Goal: Task Accomplishment & Management: Manage account settings

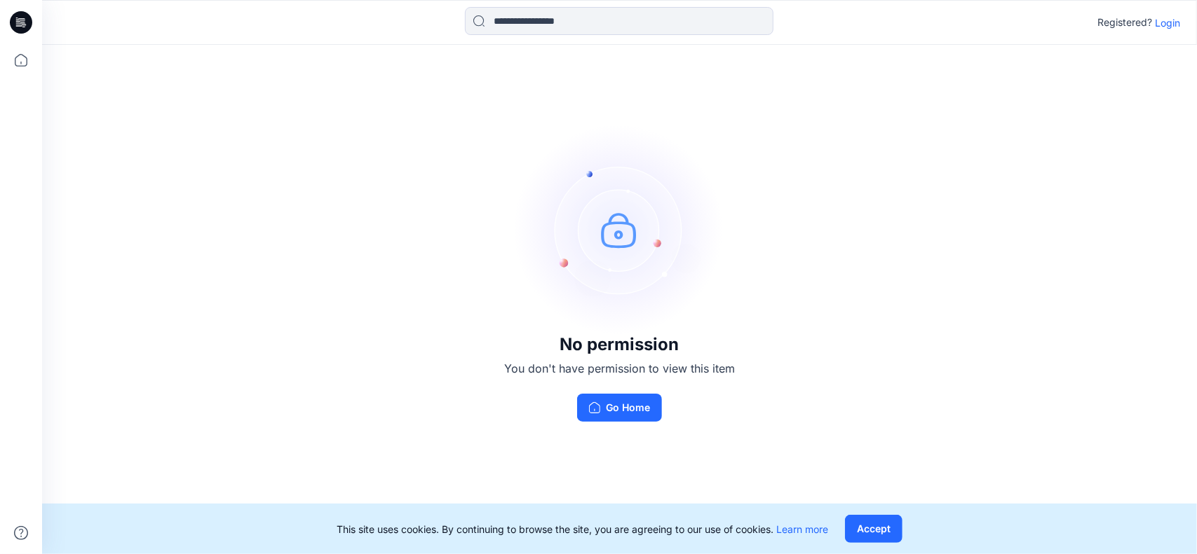
click at [1166, 20] on p "Login" at bounding box center [1167, 22] width 25 height 15
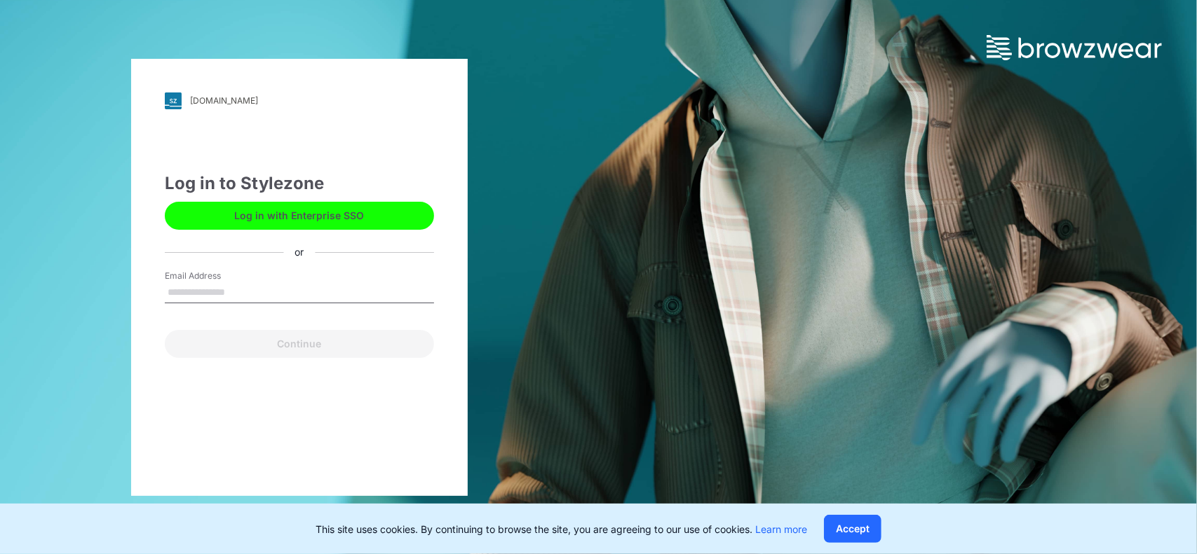
click at [192, 286] on input "Email Address" at bounding box center [299, 292] width 269 height 21
type input "**********"
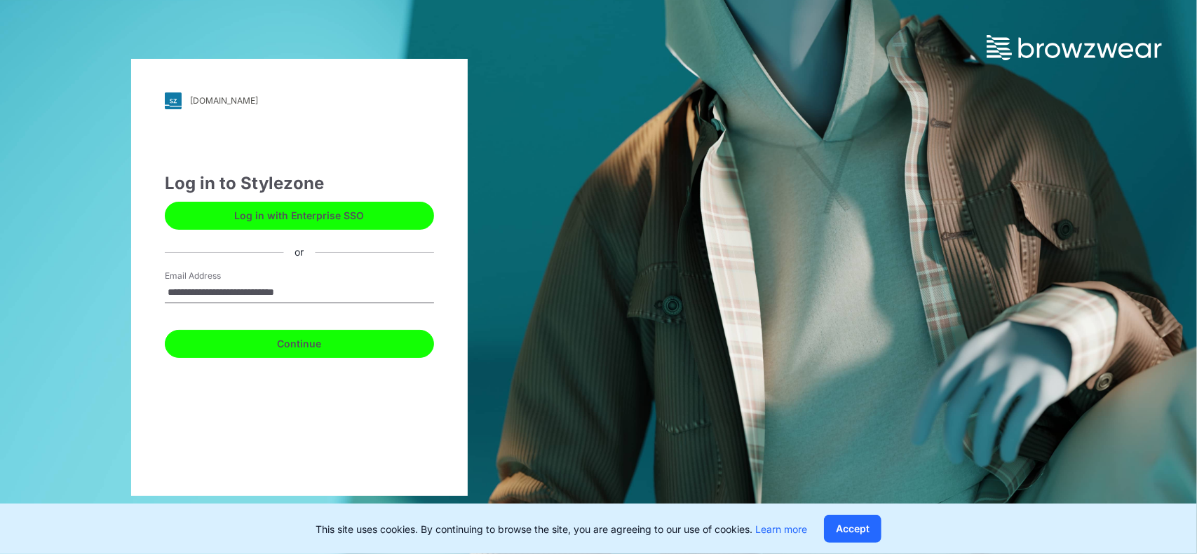
click at [311, 344] on button "Continue" at bounding box center [299, 344] width 269 height 28
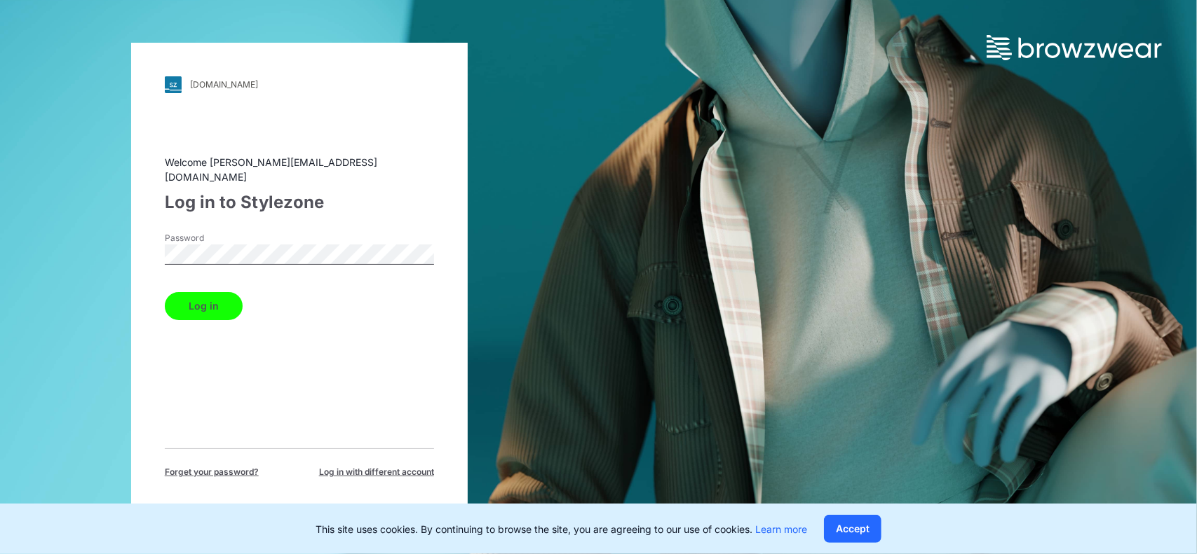
click at [229, 299] on button "Log in" at bounding box center [204, 306] width 78 height 28
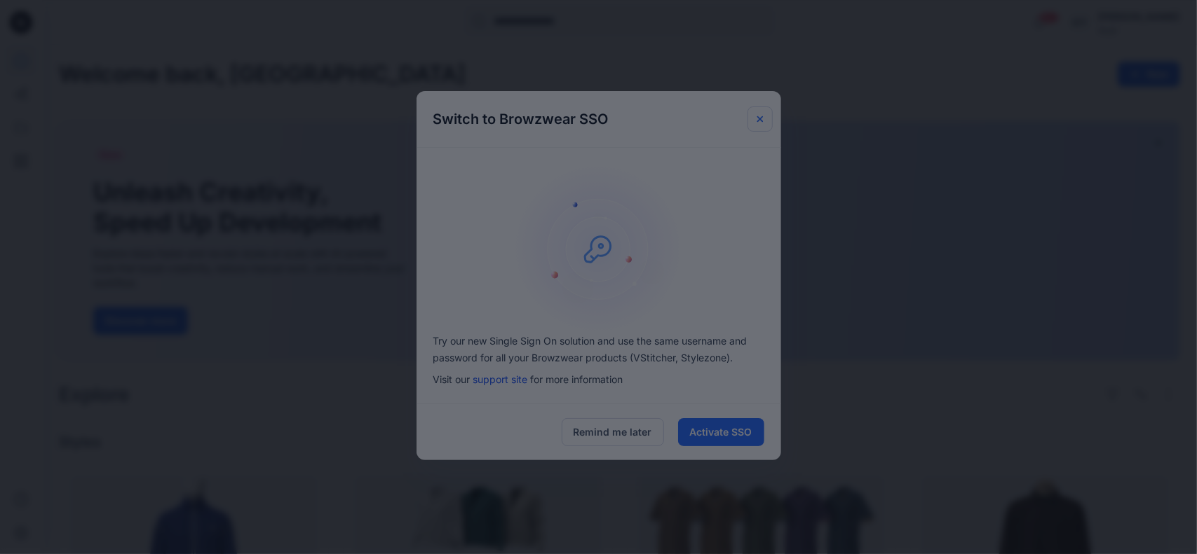
click at [761, 121] on div at bounding box center [598, 277] width 1197 height 554
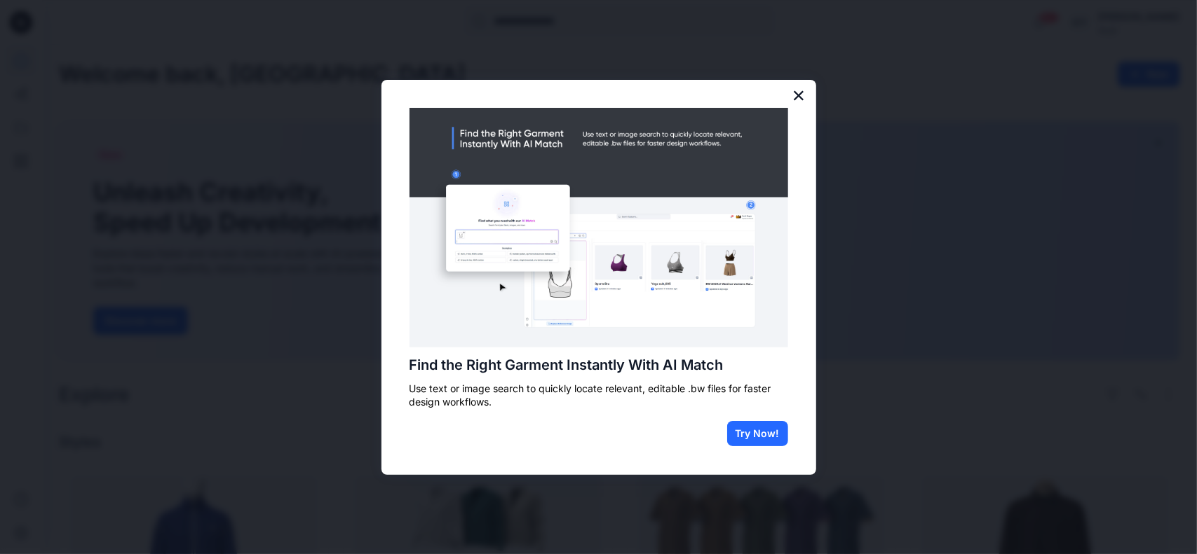
click at [799, 96] on button "×" at bounding box center [798, 95] width 13 height 22
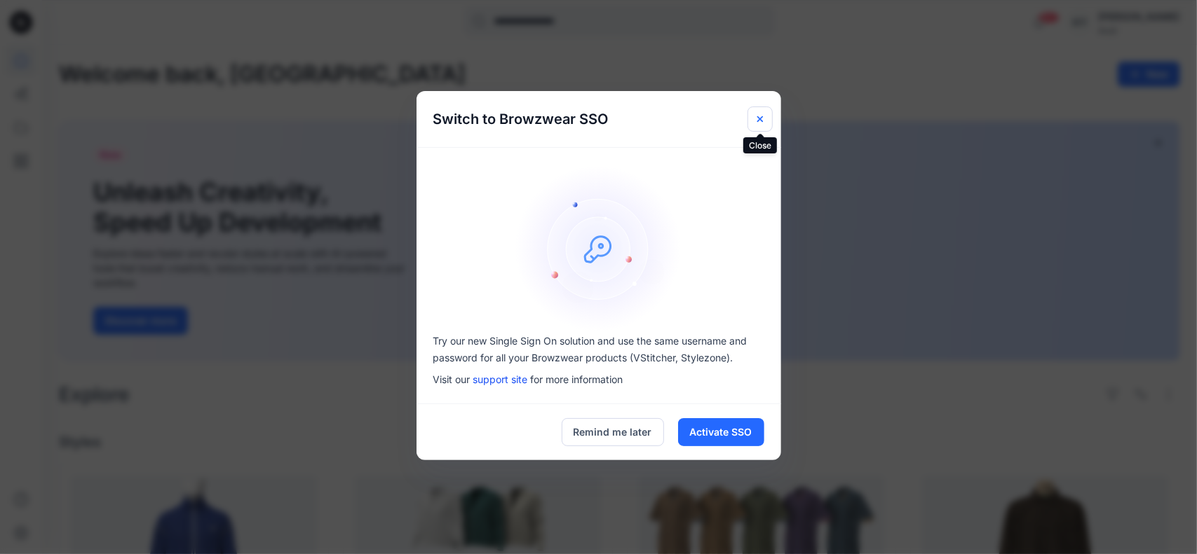
click at [762, 117] on icon "Close" at bounding box center [759, 119] width 6 height 6
